Goal: Information Seeking & Learning: Learn about a topic

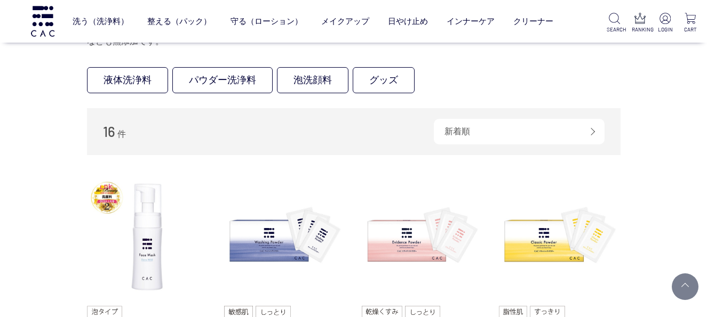
scroll to position [107, 0]
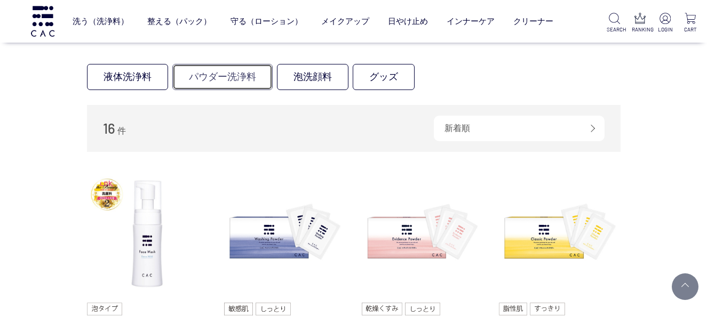
click at [246, 77] on link "パウダー洗浄料" at bounding box center [222, 77] width 100 height 26
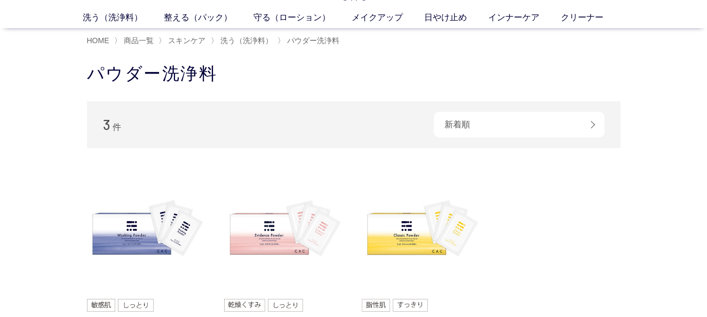
scroll to position [107, 0]
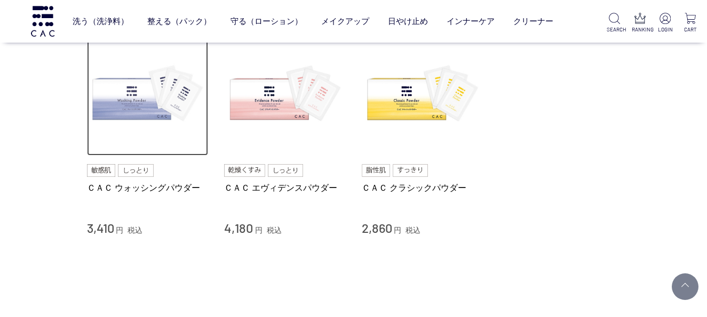
click at [177, 107] on img at bounding box center [148, 96] width 122 height 122
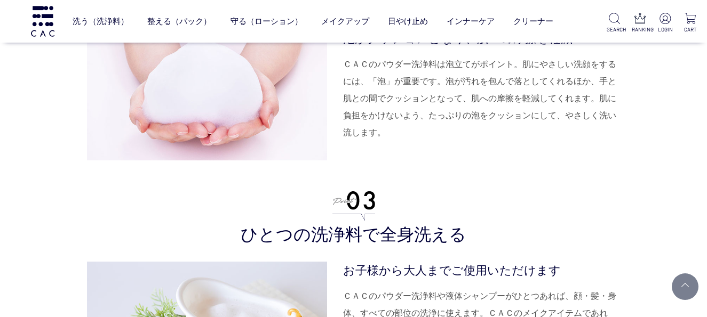
scroll to position [2934, 0]
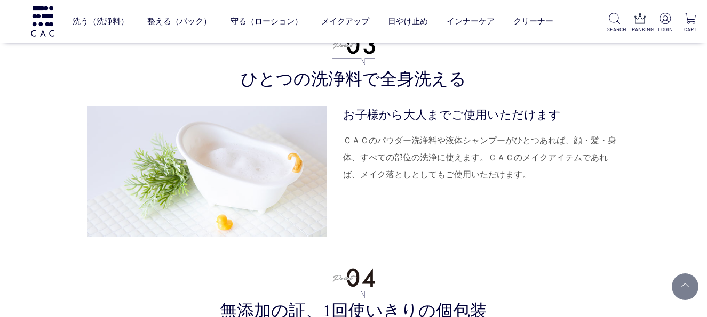
click at [368, 177] on dd "ＣＡＣのパウダー洗浄料や液体シャンプーがひとつあれば、顔・髪・身体、すべての部位の洗浄に使えます。ＣＡＣのメイクアイテムであれば、メイク落としとしてもご使用い…" at bounding box center [481, 157] width 277 height 51
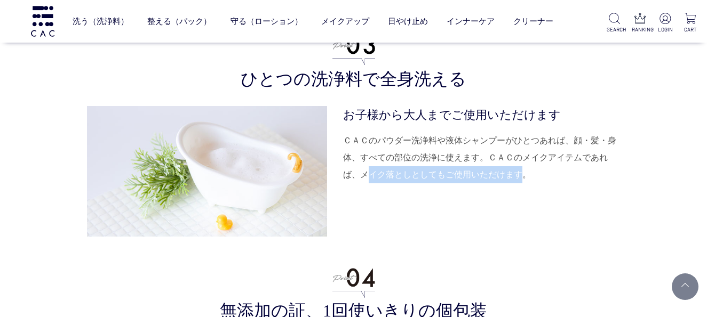
drag, startPoint x: 365, startPoint y: 177, endPoint x: 523, endPoint y: 182, distance: 158.5
click at [523, 182] on dd "ＣＡＣのパウダー洗浄料や液体シャンプーがひとつあれば、顔・髪・身体、すべての部位の洗浄に使えます。ＣＡＣのメイクアイテムであれば、メイク落としとしてもご使用い…" at bounding box center [481, 157] width 277 height 51
drag, startPoint x: 523, startPoint y: 182, endPoint x: 518, endPoint y: 203, distance: 22.0
click at [520, 202] on dl "お子様から大人までご使用いただけます ＣＡＣのパウダー洗浄料や液体シャンプーがひとつあれば、顔・髪・身体、すべての部位の洗浄に使えます。ＣＡＣのメイクアイテム…" at bounding box center [481, 171] width 277 height 131
click at [398, 214] on dl "お子様から大人までご使用いただけます ＣＡＣのパウダー洗浄料や液体シャンプーがひとつあれば、顔・髪・身体、すべての部位の洗浄に使えます。ＣＡＣのメイクアイテム…" at bounding box center [481, 171] width 277 height 131
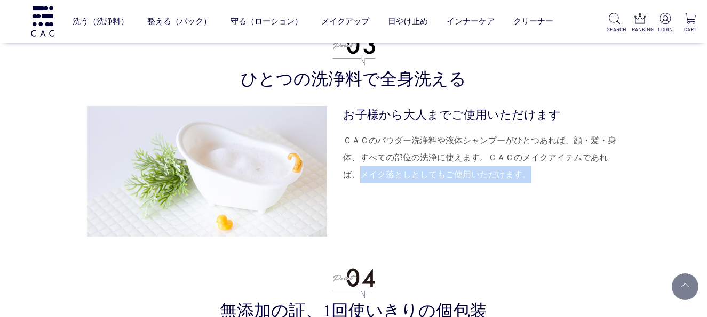
drag, startPoint x: 360, startPoint y: 175, endPoint x: 558, endPoint y: 188, distance: 198.3
click at [558, 188] on dl "お子様から大人までご使用いただけます ＣＡＣのパウダー洗浄料や液体シャンプーがひとつあれば、顔・髪・身体、すべての部位の洗浄に使えます。ＣＡＣのメイクアイテム…" at bounding box center [481, 171] width 277 height 131
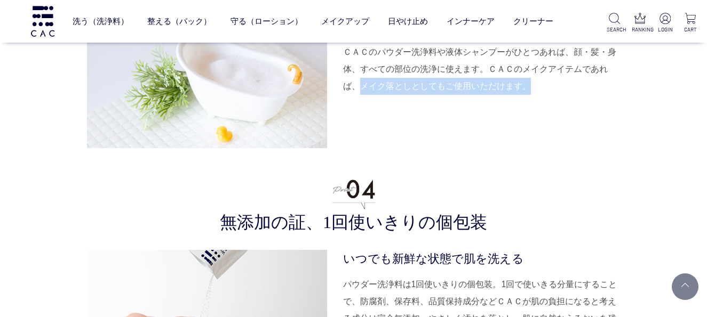
scroll to position [3040, 0]
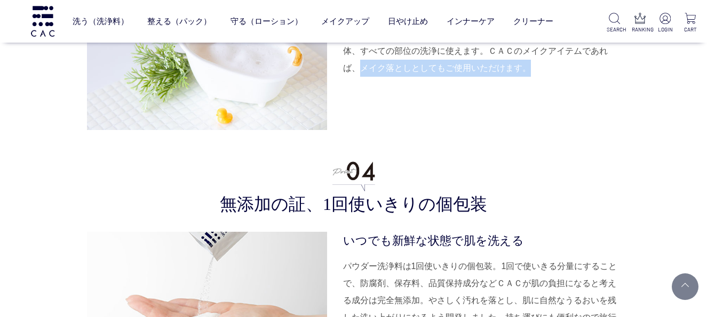
copy dd "メイク落としとしてもご使用いただけます。"
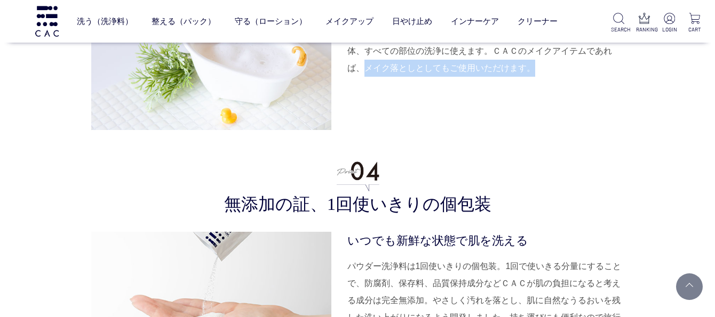
scroll to position [2774, 0]
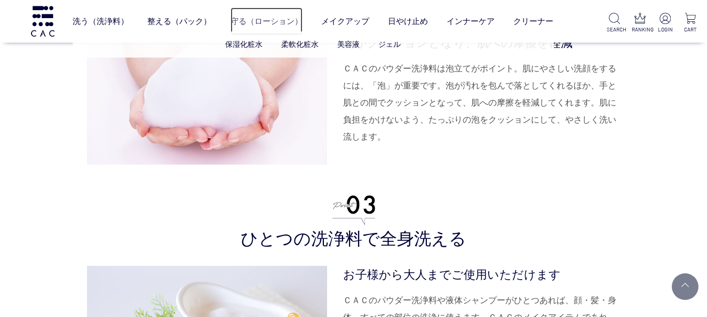
click at [249, 20] on link "守る（ローション）" at bounding box center [266, 21] width 72 height 28
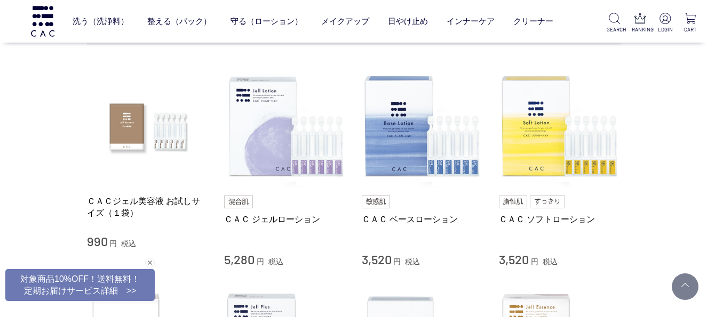
scroll to position [267, 0]
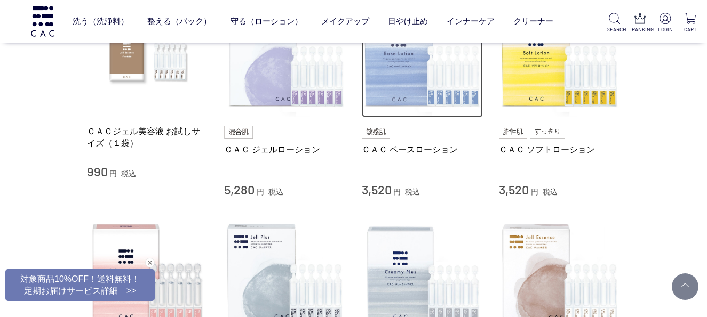
click at [415, 98] on img at bounding box center [423, 57] width 122 height 122
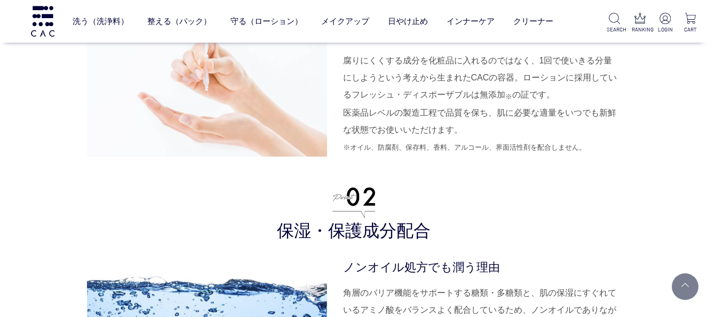
scroll to position [2827, 0]
